Goal: Navigation & Orientation: Find specific page/section

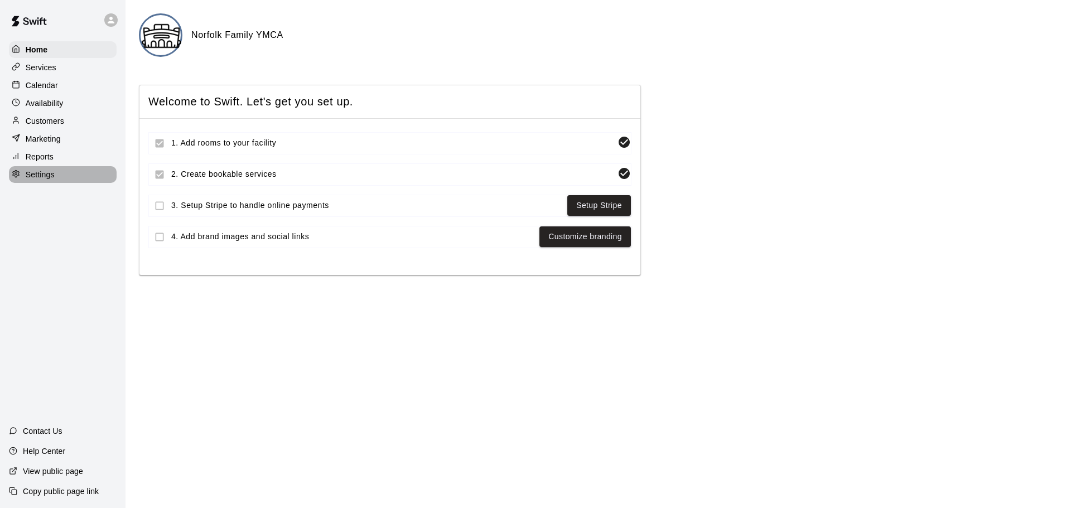
click at [70, 177] on div "Settings" at bounding box center [63, 174] width 108 height 17
select select "**"
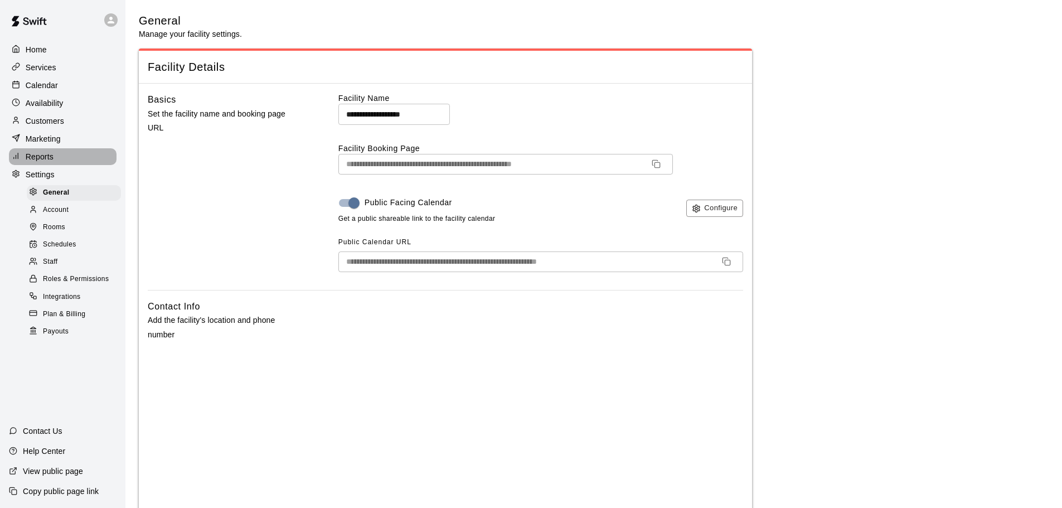
click at [69, 157] on div "Reports" at bounding box center [63, 156] width 108 height 17
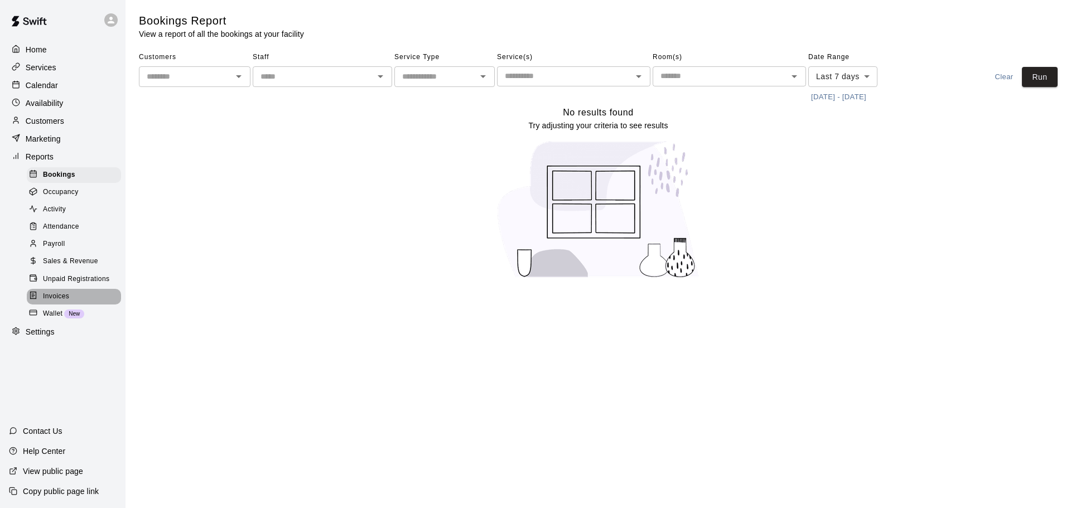
click at [85, 301] on div "Invoices" at bounding box center [74, 297] width 94 height 16
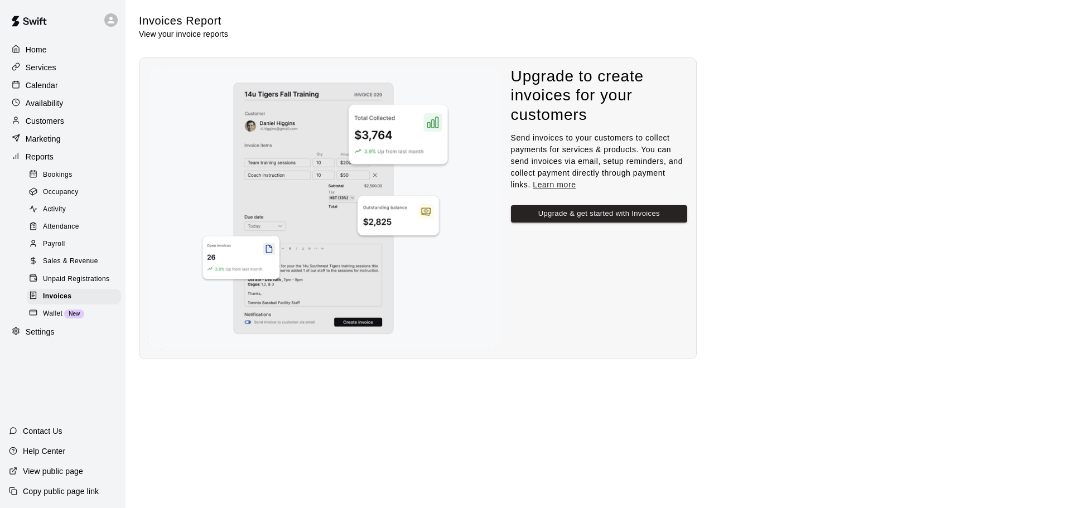
click at [45, 448] on p "Help Center" at bounding box center [44, 450] width 42 height 11
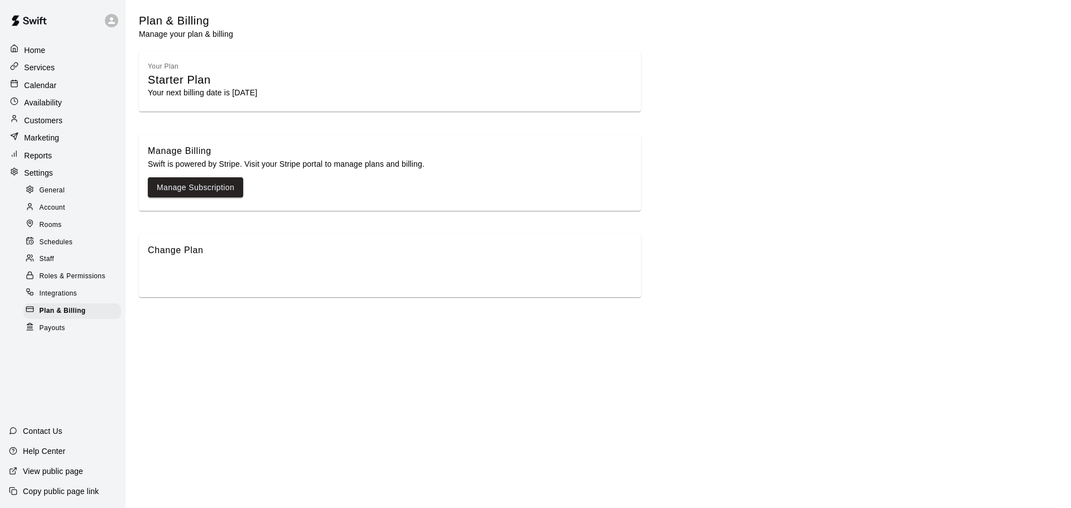
click at [61, 326] on span "Payouts" at bounding box center [53, 328] width 26 height 11
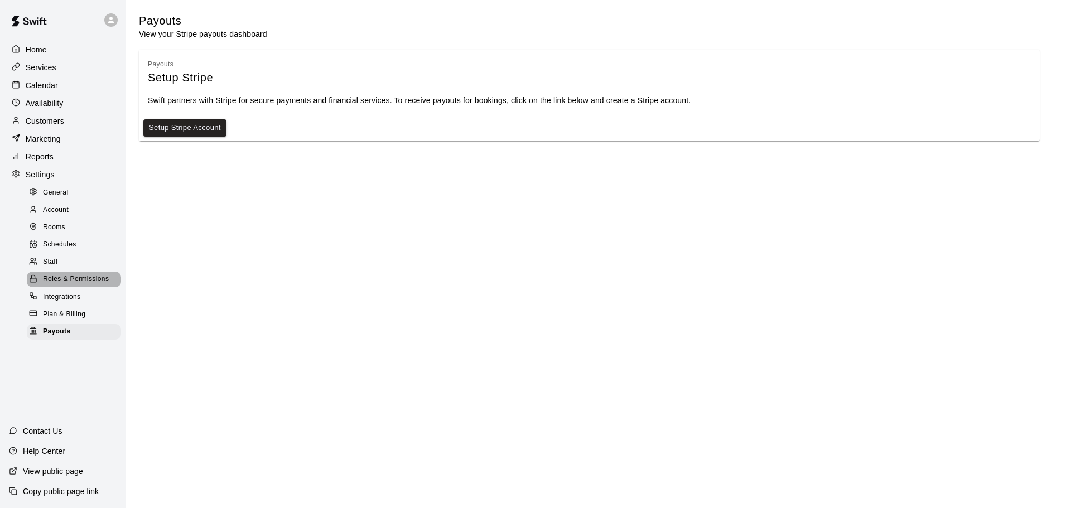
click at [66, 285] on span "Roles & Permissions" at bounding box center [76, 279] width 66 height 11
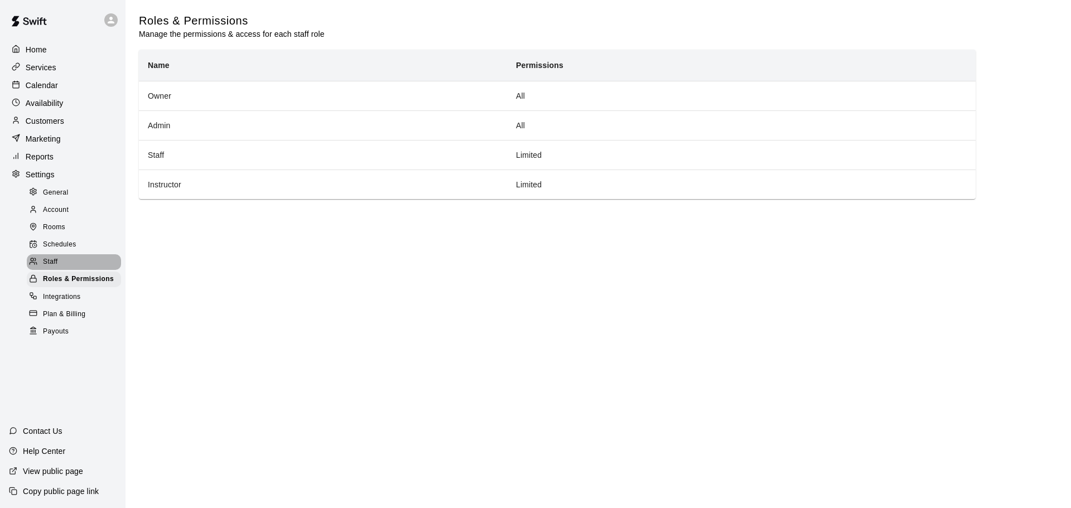
click at [76, 267] on div "Staff" at bounding box center [74, 262] width 94 height 16
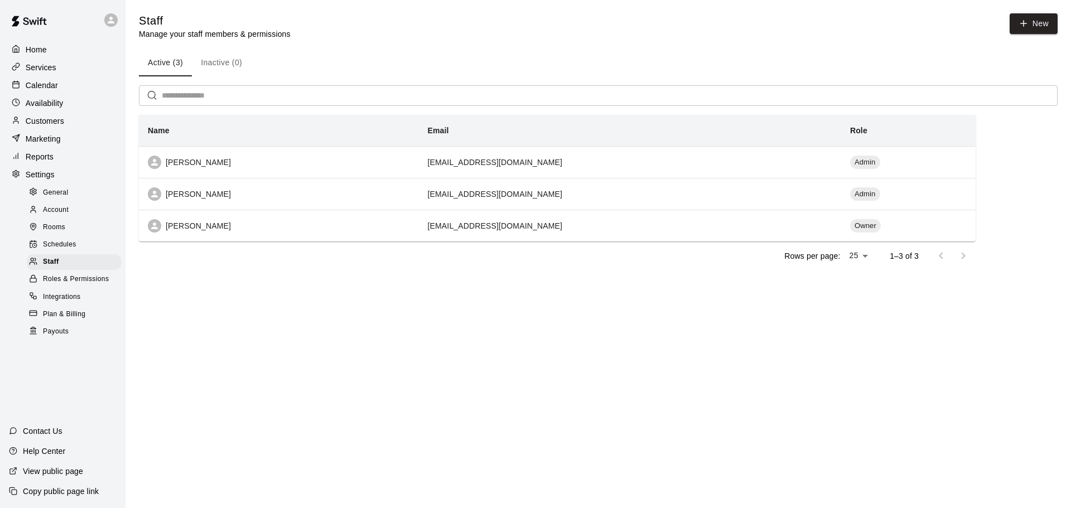
click at [79, 212] on div "Account" at bounding box center [74, 210] width 94 height 16
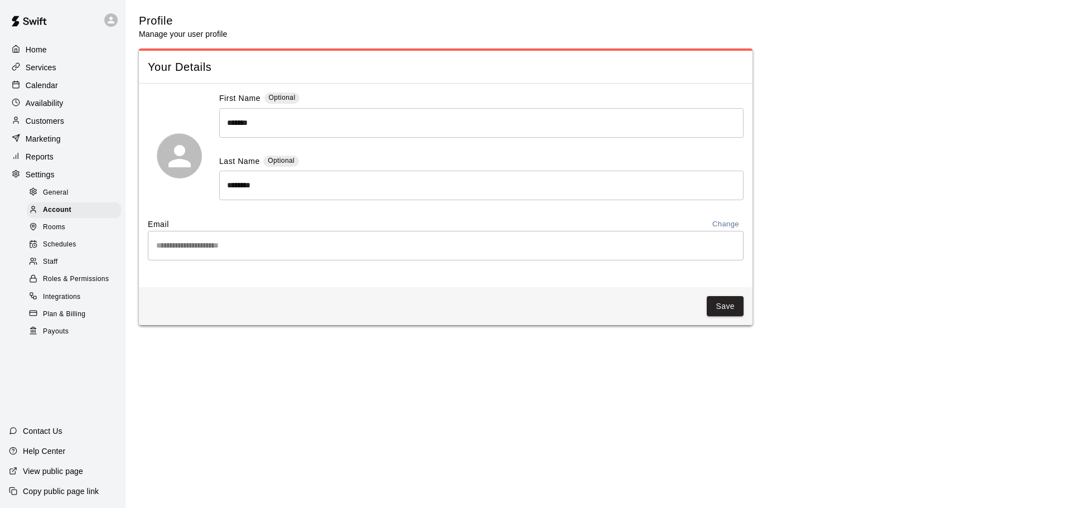
click at [78, 199] on div "General" at bounding box center [74, 193] width 94 height 16
select select "**"
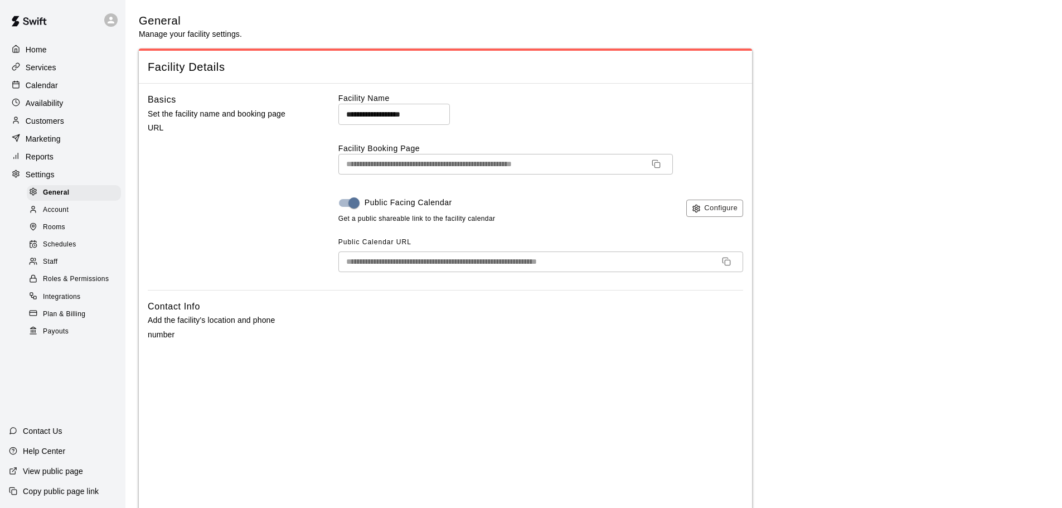
click at [35, 176] on p "Settings" at bounding box center [40, 174] width 29 height 11
click at [43, 159] on p "Reports" at bounding box center [40, 156] width 28 height 11
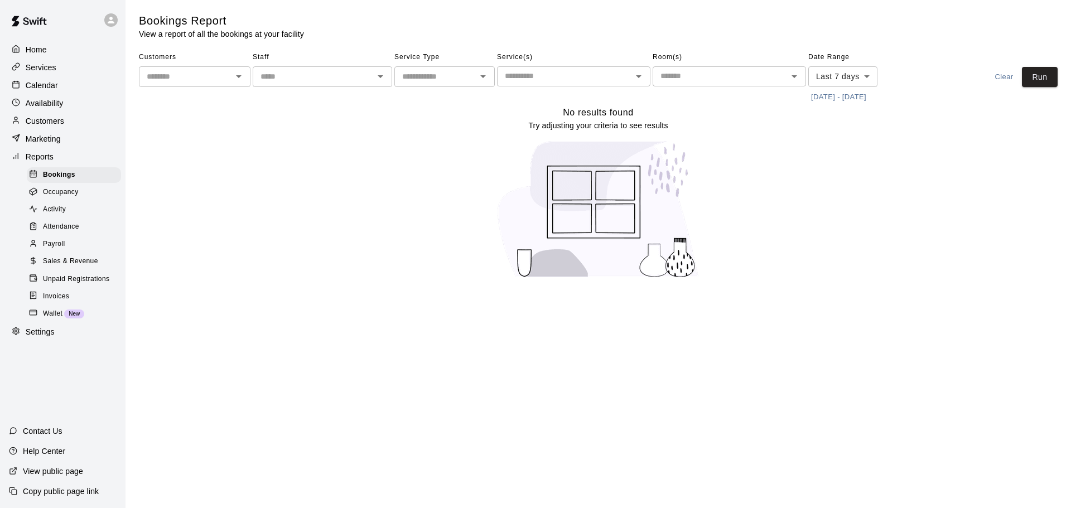
click at [57, 267] on span "Sales & Revenue" at bounding box center [70, 261] width 55 height 11
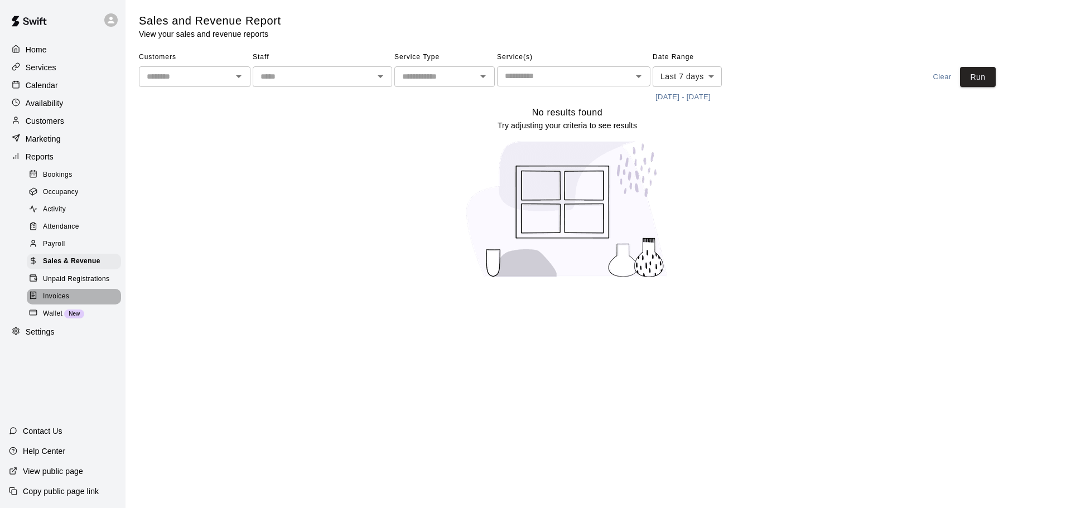
click at [58, 302] on span "Invoices" at bounding box center [56, 296] width 26 height 11
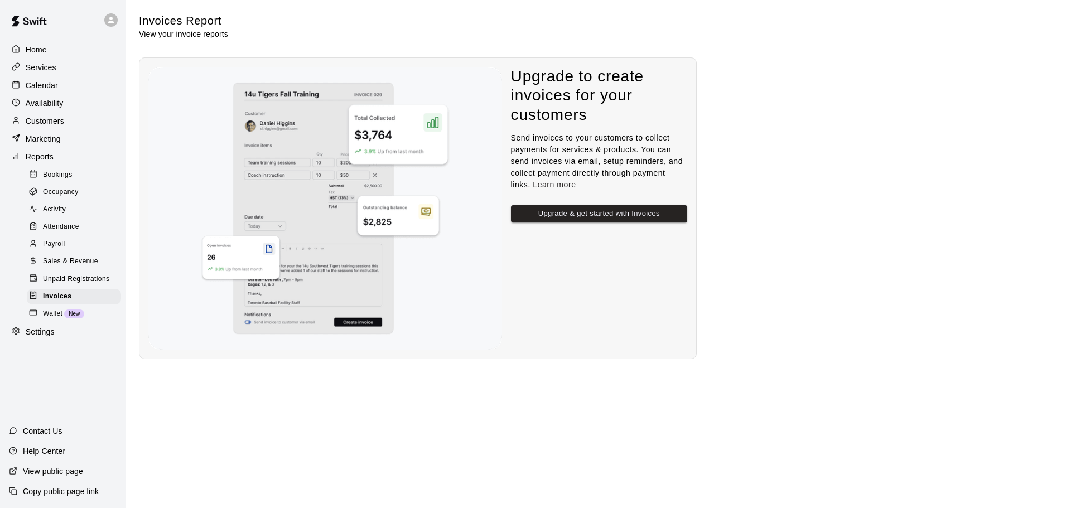
click at [76, 283] on span "Unpaid Registrations" at bounding box center [76, 279] width 66 height 11
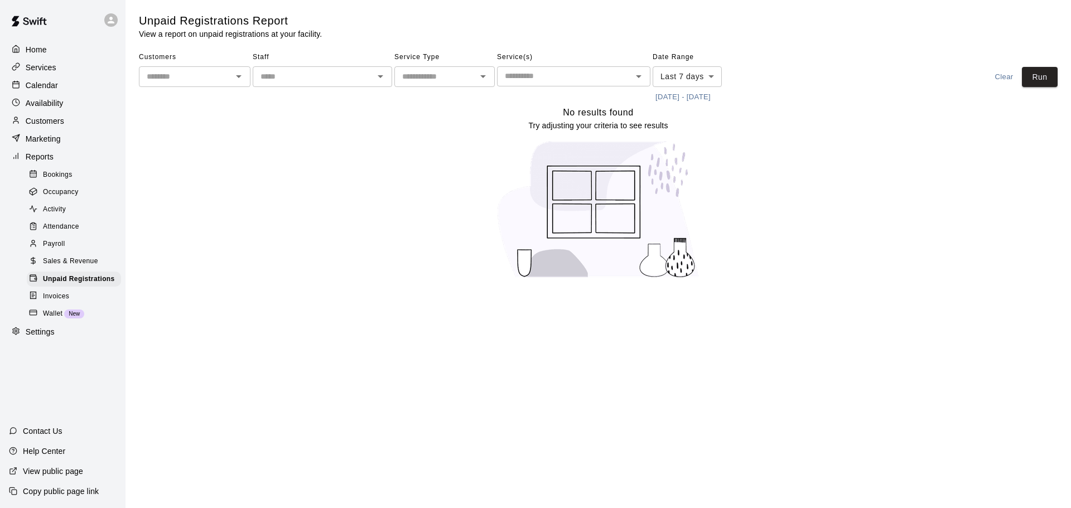
click at [53, 227] on span "Attendance" at bounding box center [61, 226] width 36 height 11
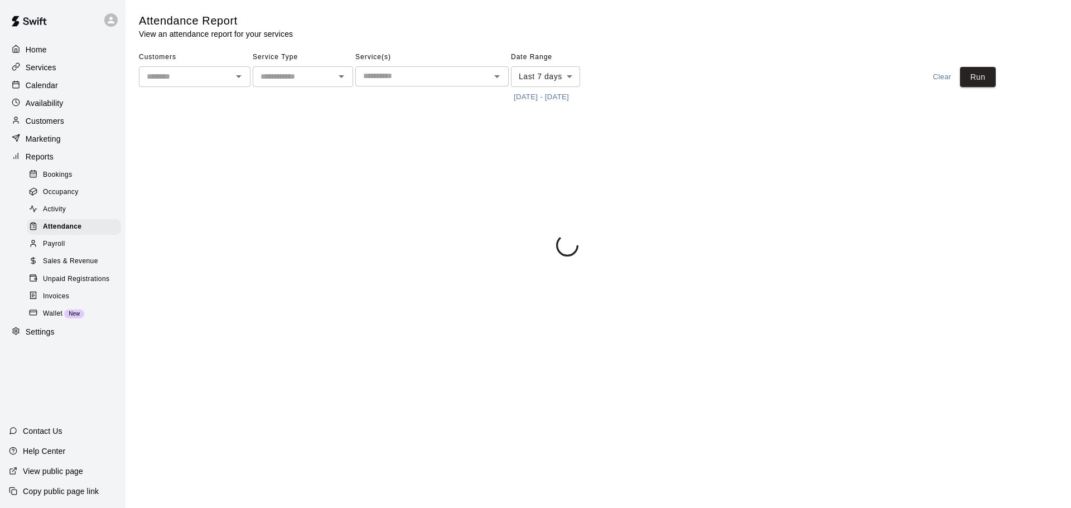
click at [60, 212] on span "Activity" at bounding box center [54, 209] width 23 height 11
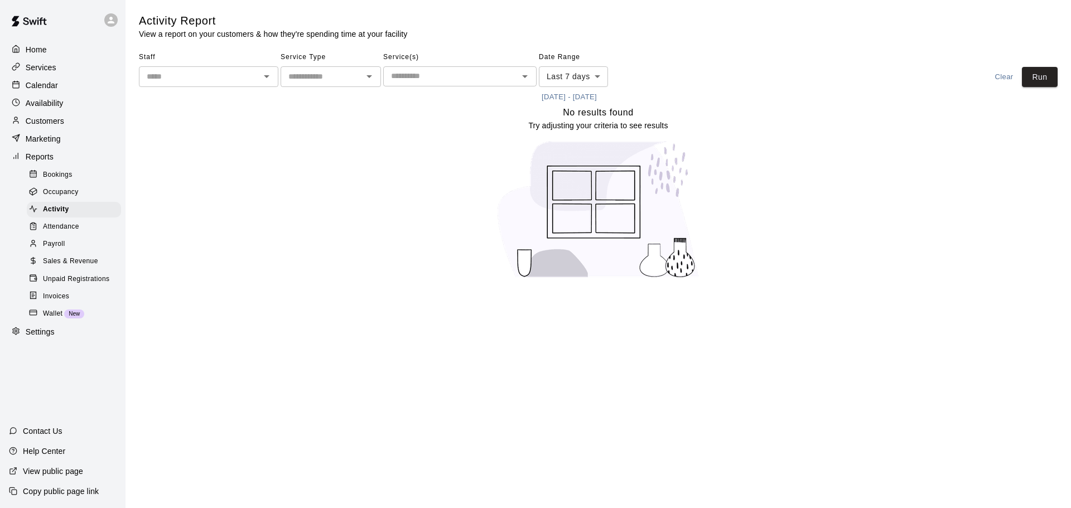
click at [72, 69] on div "Services" at bounding box center [63, 67] width 108 height 17
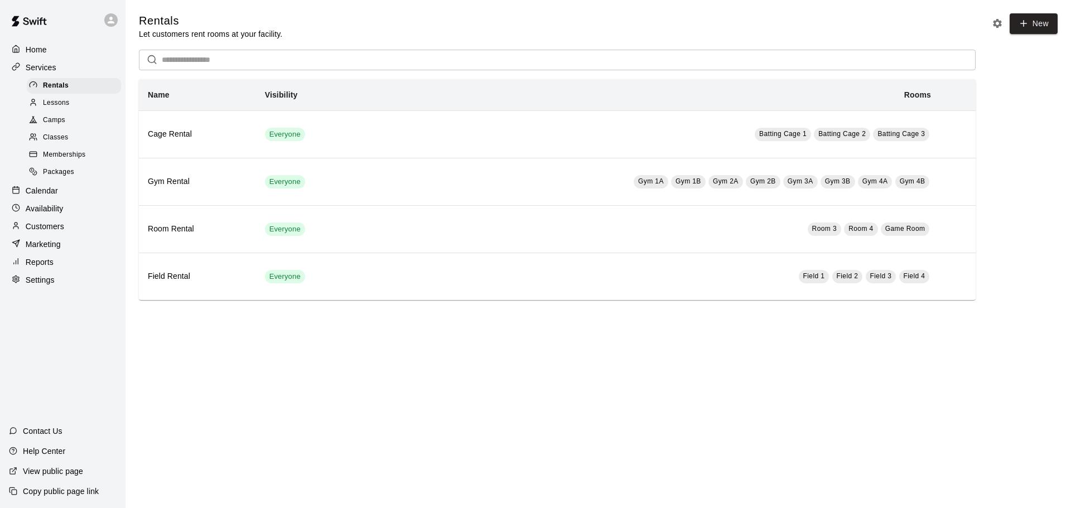
click at [49, 449] on p "Help Center" at bounding box center [44, 450] width 42 height 11
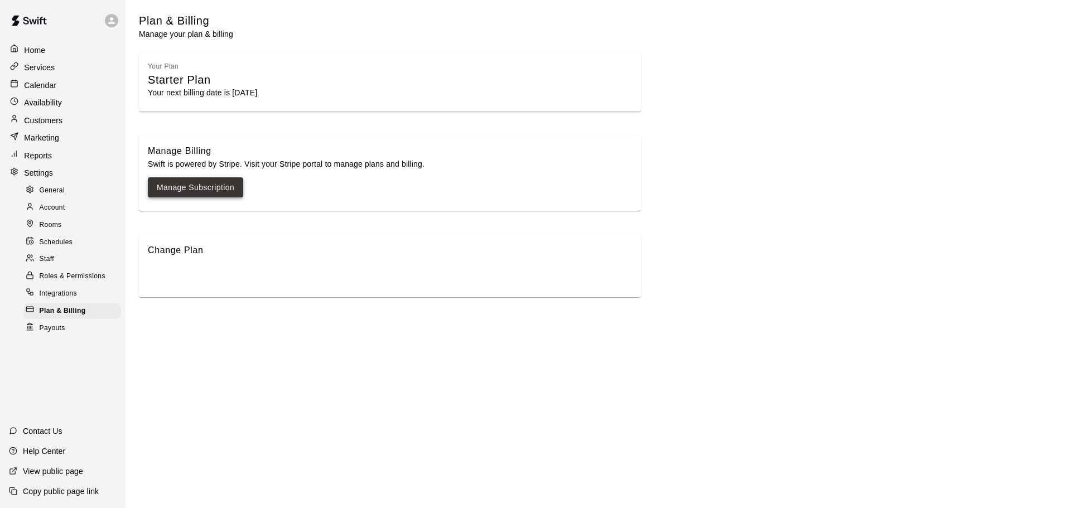
click at [205, 184] on link "Manage Subscription" at bounding box center [196, 188] width 78 height 14
